Goal: Task Accomplishment & Management: Complete application form

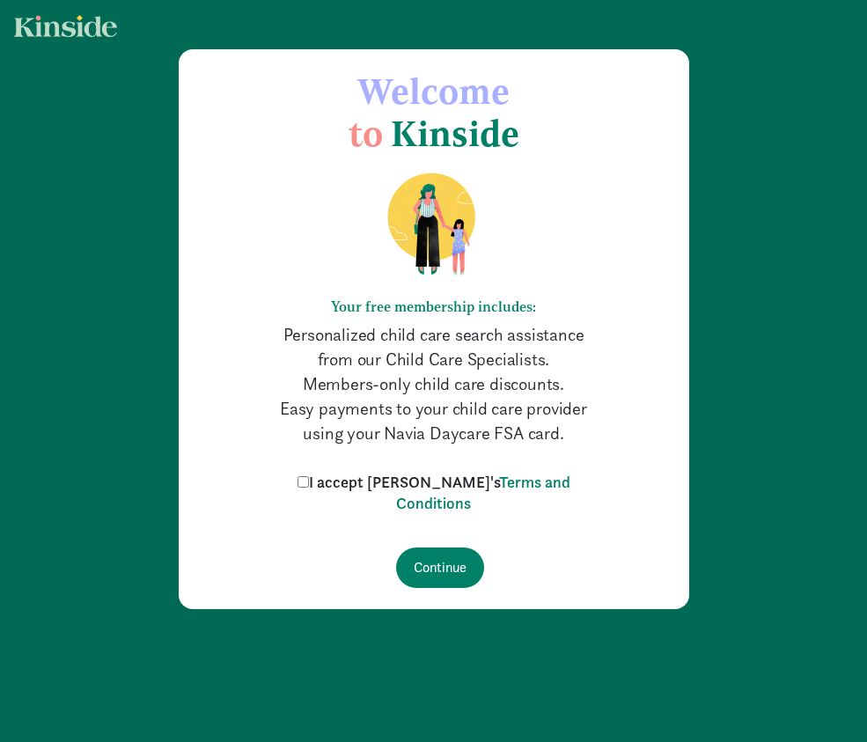
click at [309, 485] on input "I accept [PERSON_NAME]'s Terms and Conditions" at bounding box center [302, 481] width 11 height 11
checkbox input "true"
click at [442, 566] on input "Continue" at bounding box center [440, 567] width 88 height 40
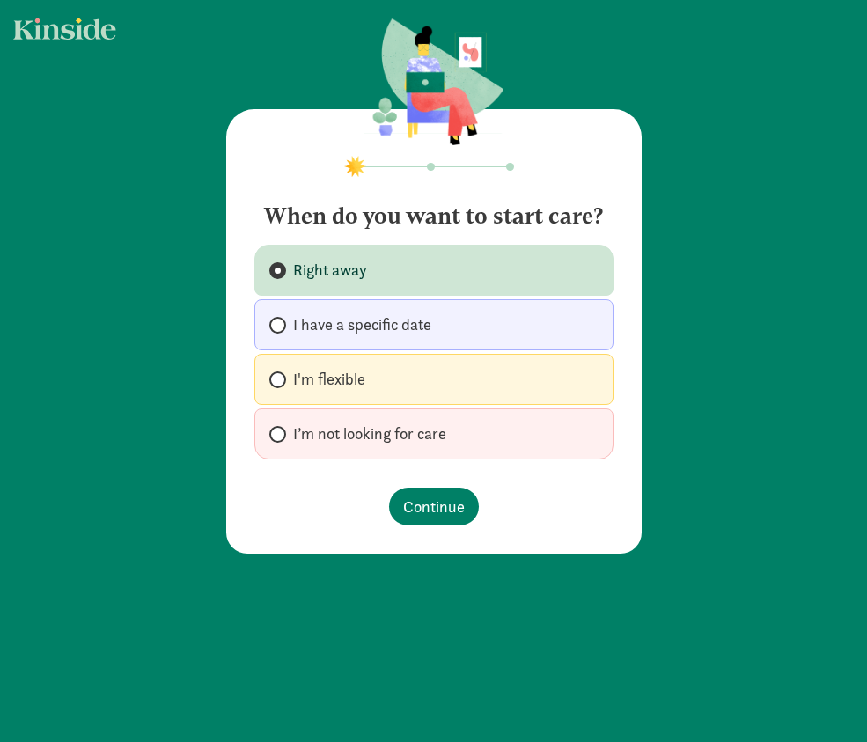
click at [389, 447] on label "I’m not looking for care" at bounding box center [433, 433] width 359 height 51
click at [281, 440] on input "I’m not looking for care" at bounding box center [274, 433] width 11 height 11
radio input "true"
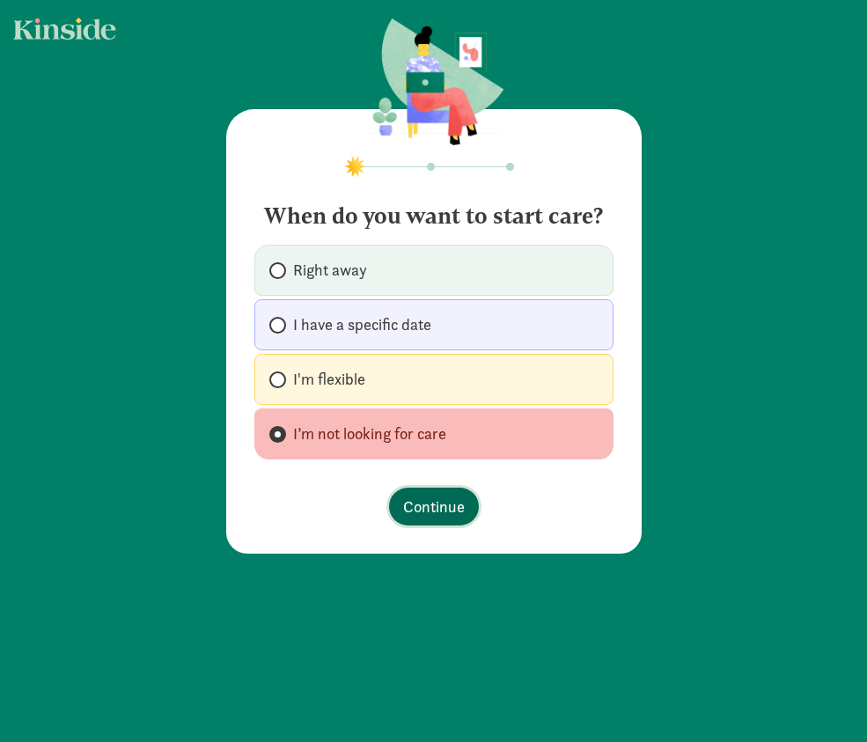
click at [407, 499] on span "Continue" at bounding box center [434, 506] width 62 height 24
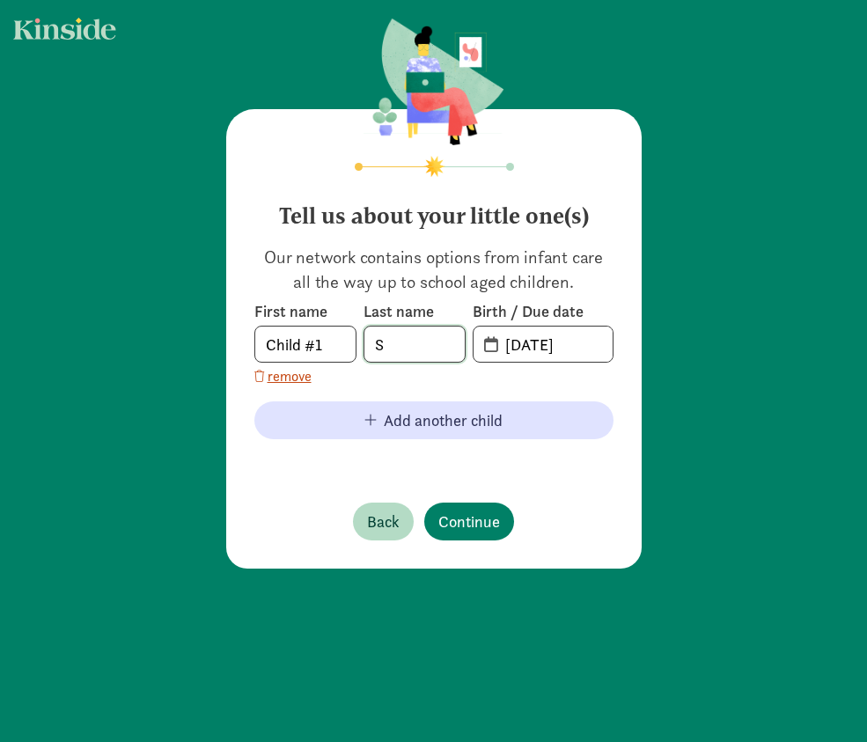
click at [403, 349] on input "S" at bounding box center [414, 343] width 100 height 35
type input "Chan"
click at [551, 340] on input "09-12-2025" at bounding box center [553, 343] width 118 height 35
click at [583, 345] on input "09-12-2025" at bounding box center [553, 343] width 118 height 35
click at [520, 342] on input "09-12-2024" at bounding box center [553, 343] width 118 height 35
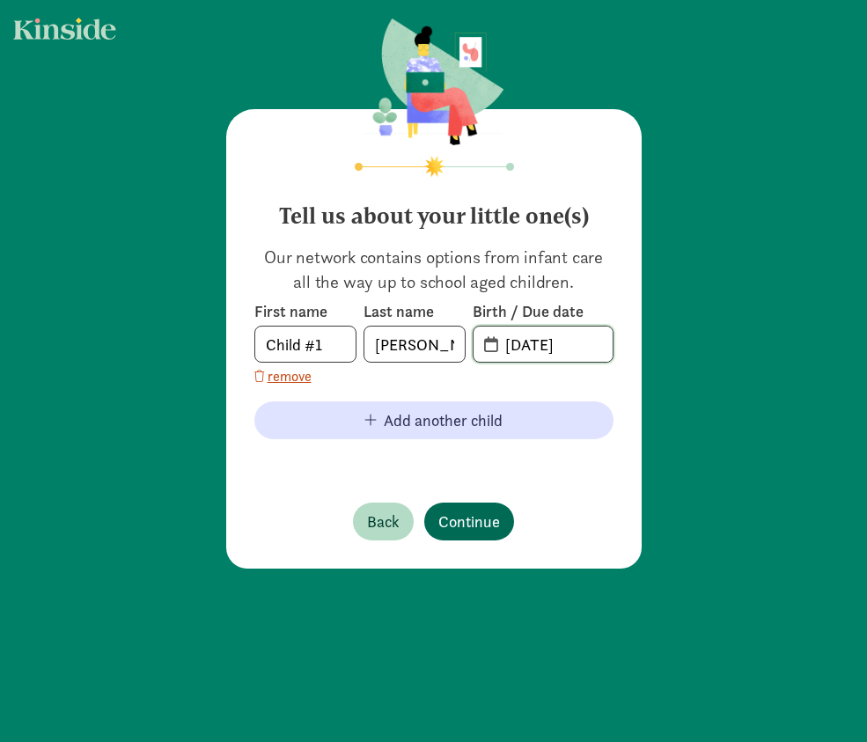
type input "12-21-2024"
click at [465, 520] on span "Continue" at bounding box center [469, 521] width 62 height 24
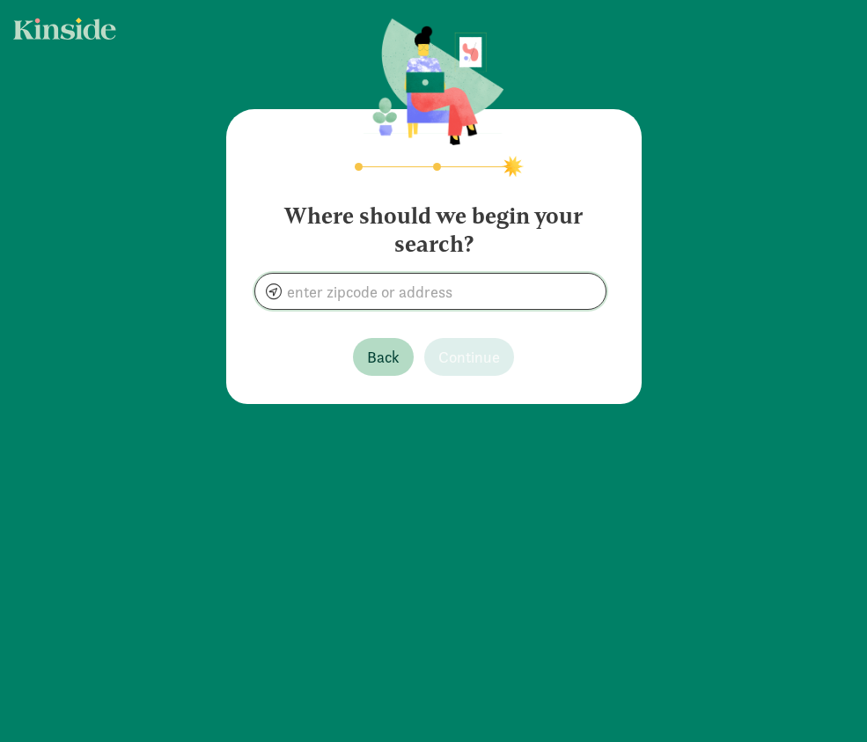
click at [401, 295] on input at bounding box center [430, 291] width 350 height 35
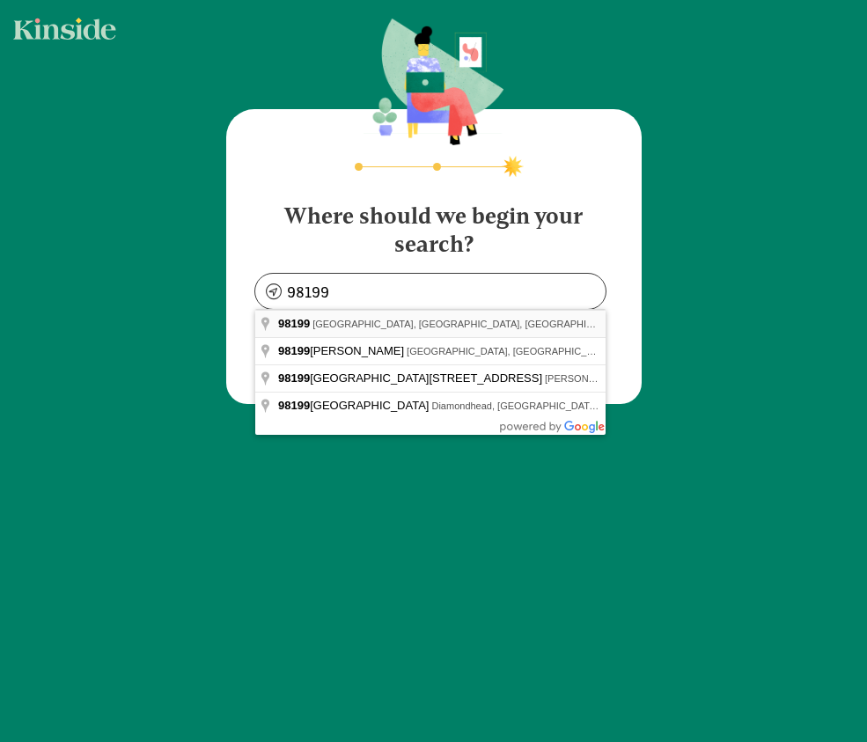
type input "Seattle, WA 98199, USA"
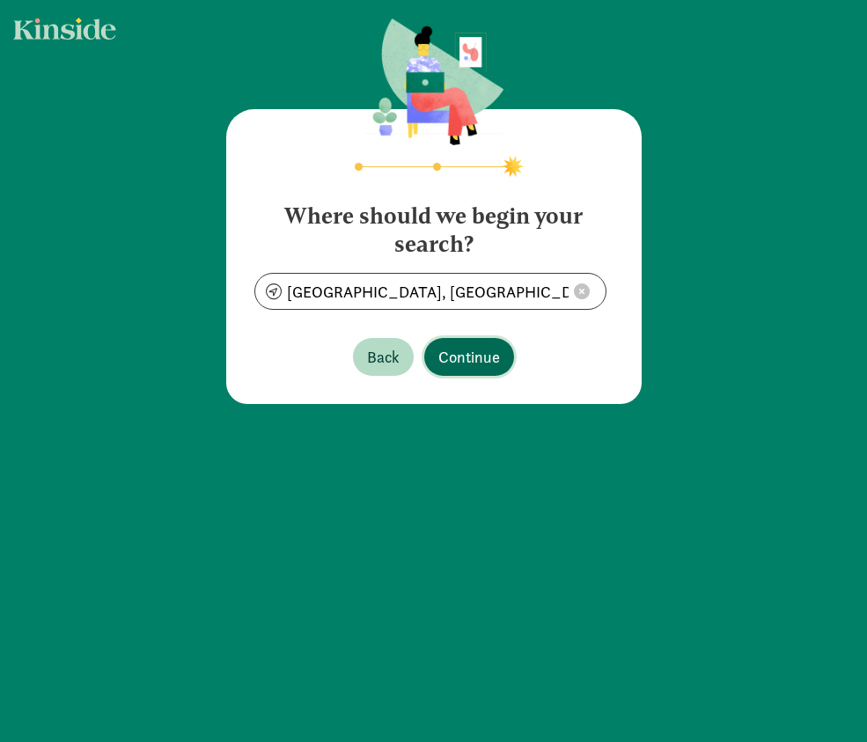
click at [453, 362] on span "Continue" at bounding box center [469, 357] width 62 height 24
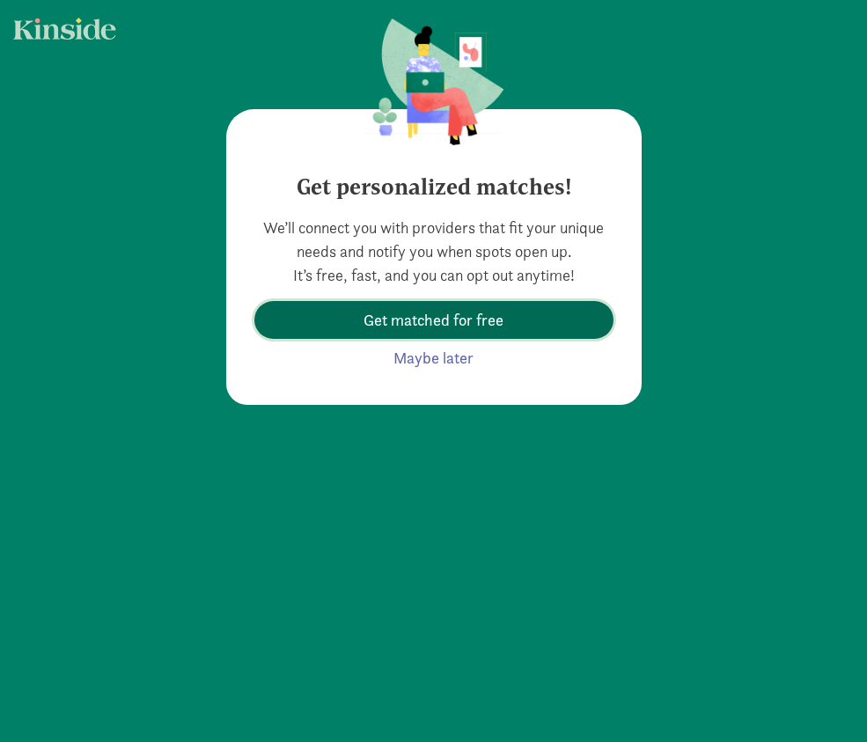
click at [450, 329] on span "Get matched for free" at bounding box center [433, 320] width 140 height 24
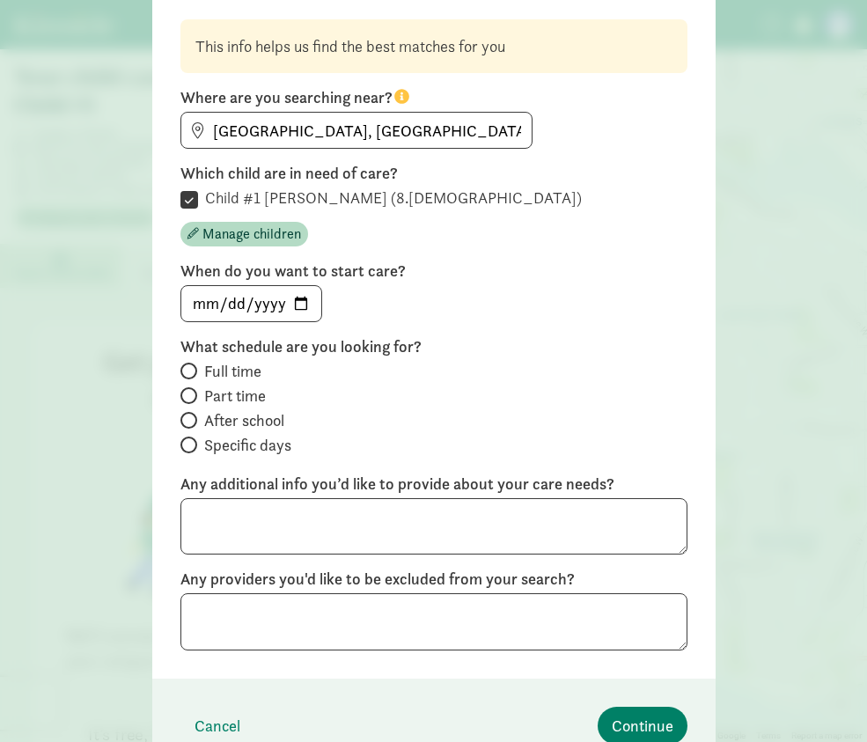
scroll to position [130, 0]
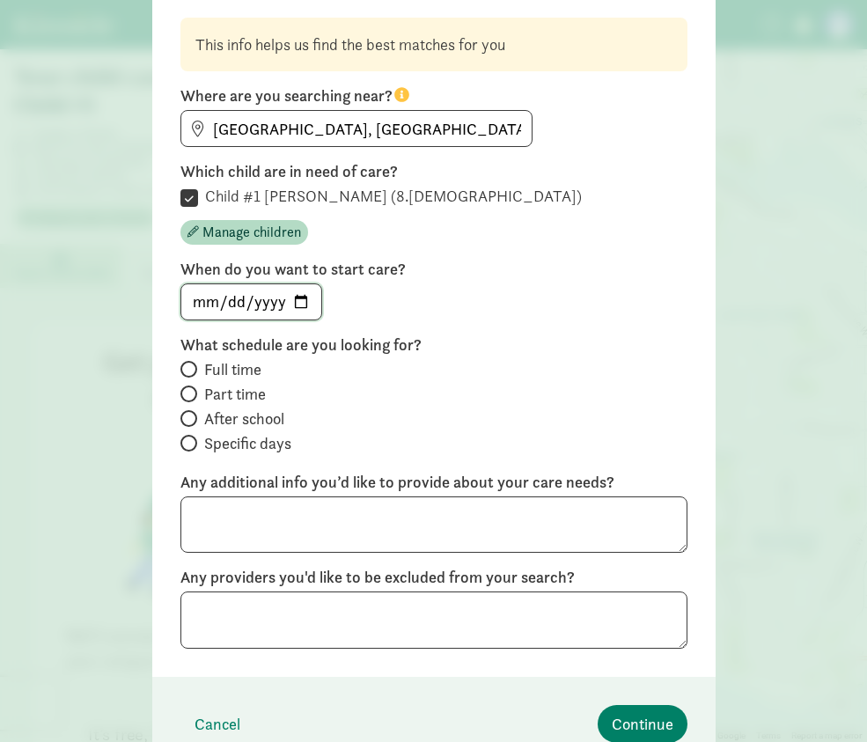
click at [240, 304] on input "date" at bounding box center [251, 301] width 140 height 35
click at [304, 304] on input "date" at bounding box center [251, 301] width 140 height 35
type input "2026-01-05"
click at [247, 368] on span "Full time" at bounding box center [232, 369] width 57 height 21
click at [192, 368] on input "Full time" at bounding box center [185, 368] width 11 height 11
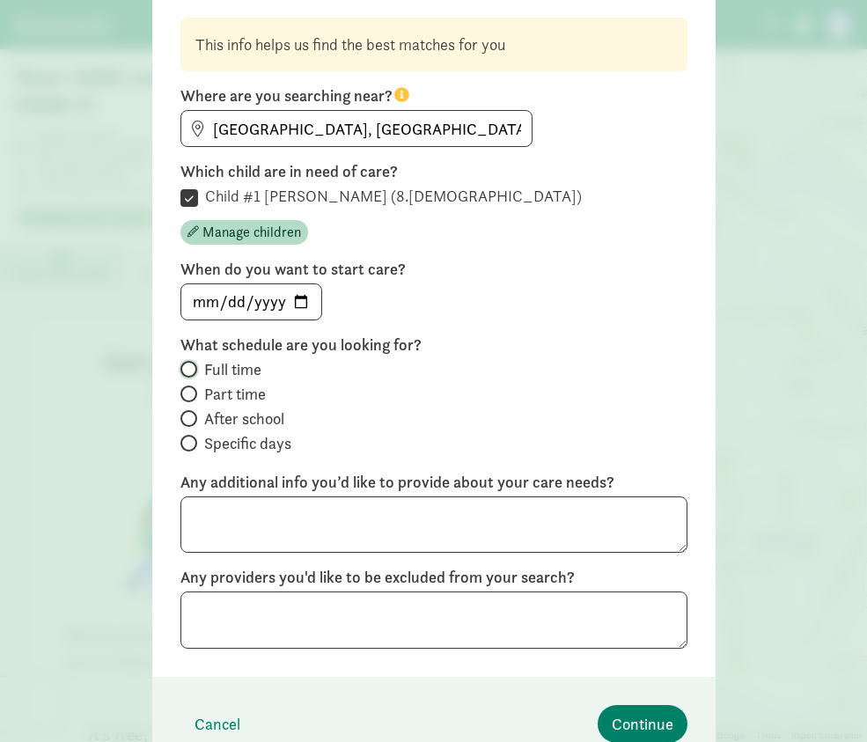
radio input "true"
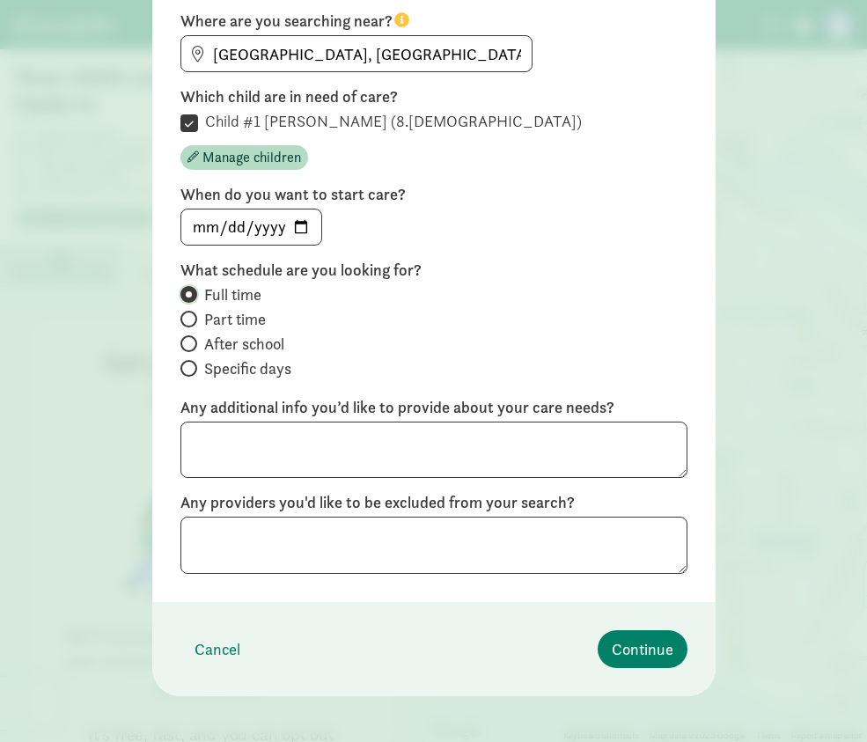
scroll to position [216, 0]
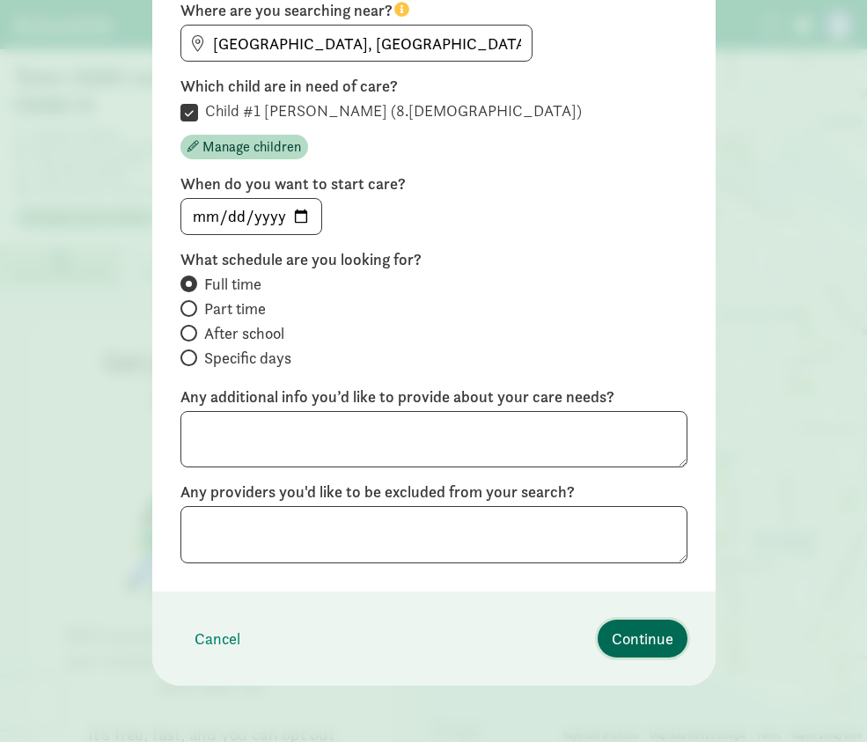
click at [636, 640] on span "Continue" at bounding box center [642, 638] width 62 height 24
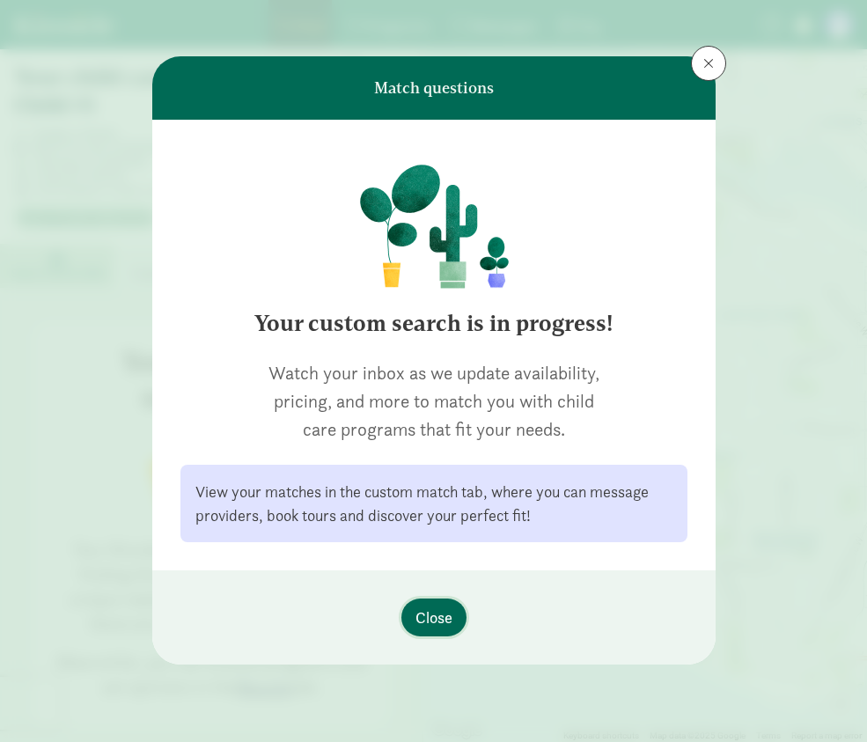
click at [431, 611] on span "Close" at bounding box center [433, 617] width 37 height 24
